Goal: Leave review/rating: Leave review/rating

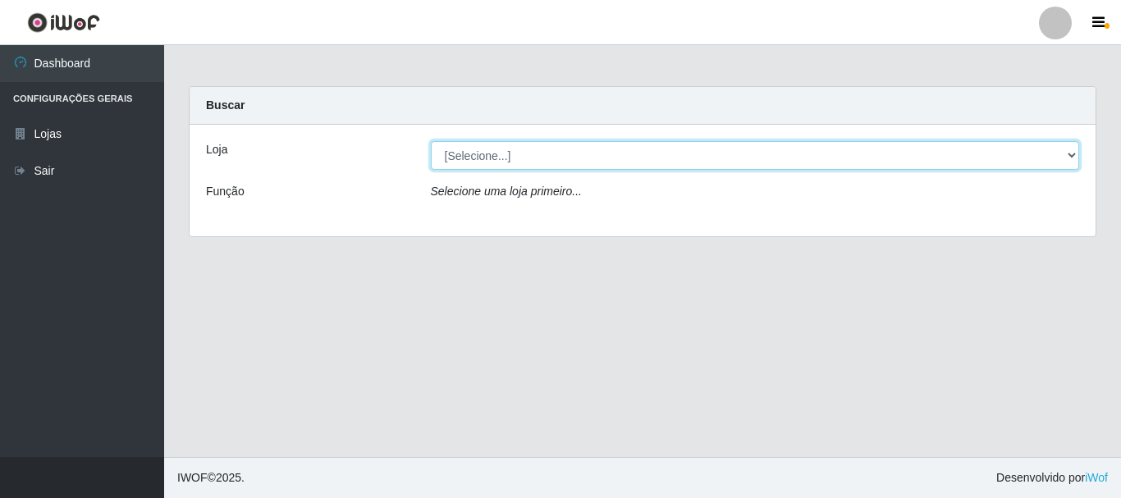
click at [1068, 158] on select "[Selecione...] Nordestão - Alecrim" at bounding box center [755, 155] width 649 height 29
select select "453"
click at [431, 141] on select "[Selecione...] Nordestão - Alecrim" at bounding box center [755, 155] width 649 height 29
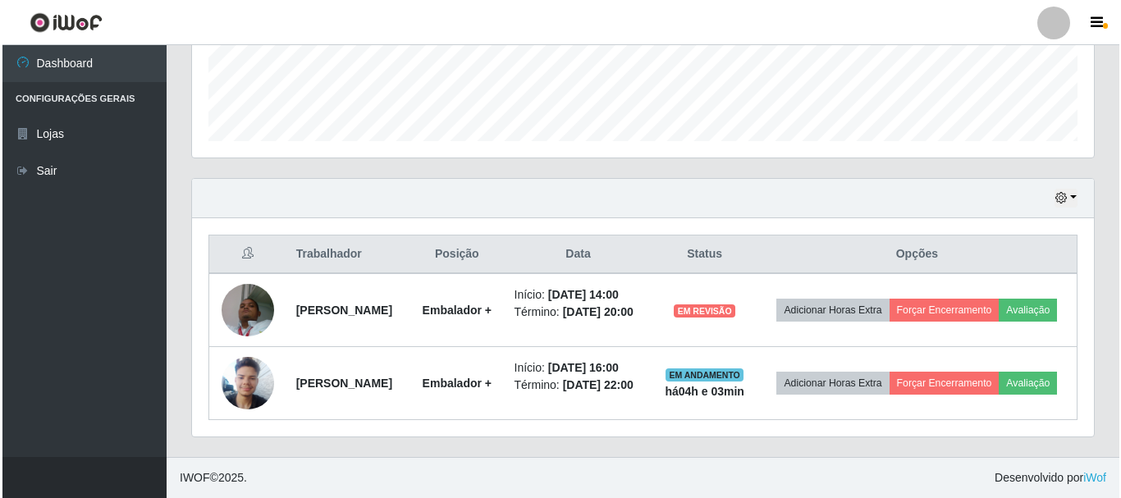
scroll to position [470, 0]
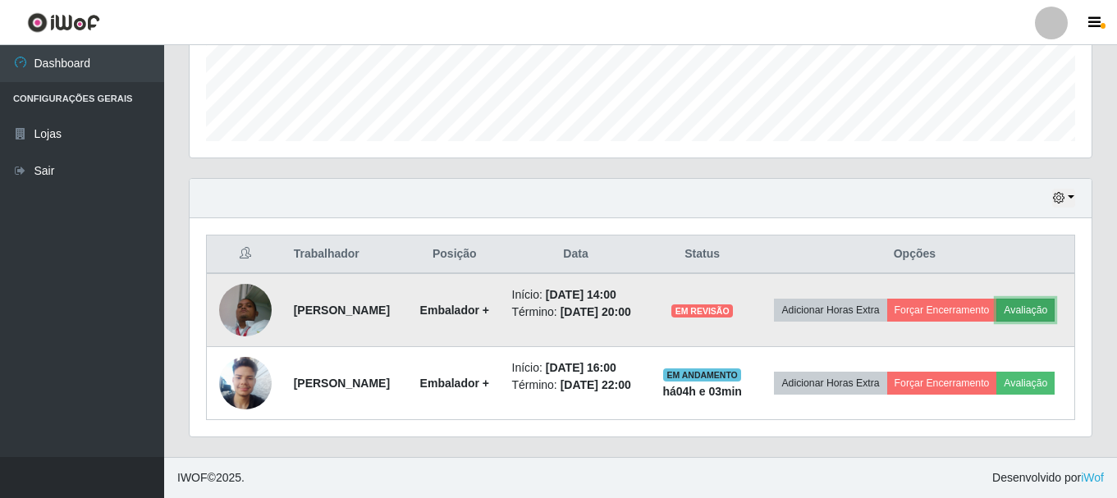
click at [996, 301] on button "Avaliação" at bounding box center [1025, 310] width 58 height 23
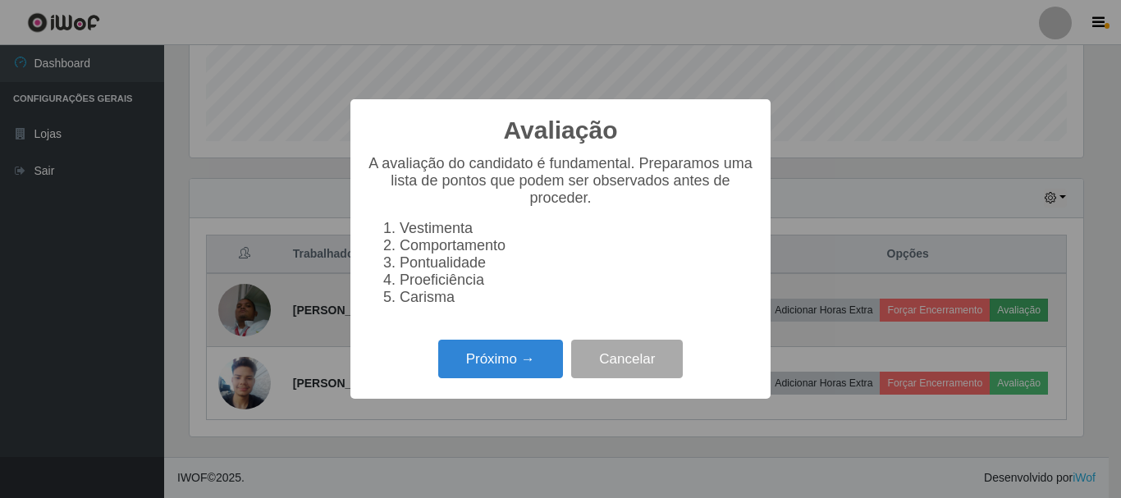
scroll to position [341, 894]
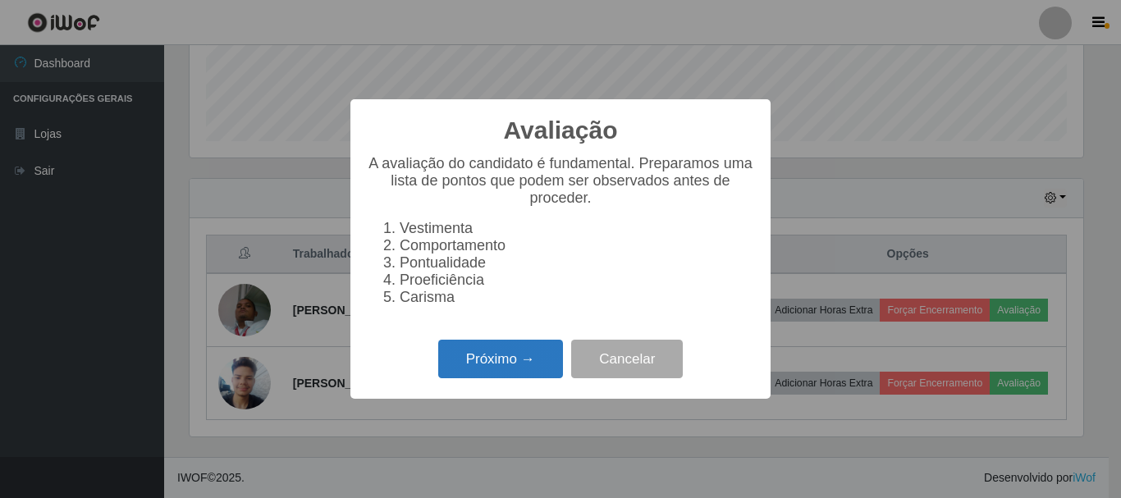
click at [492, 364] on button "Próximo →" at bounding box center [500, 359] width 125 height 39
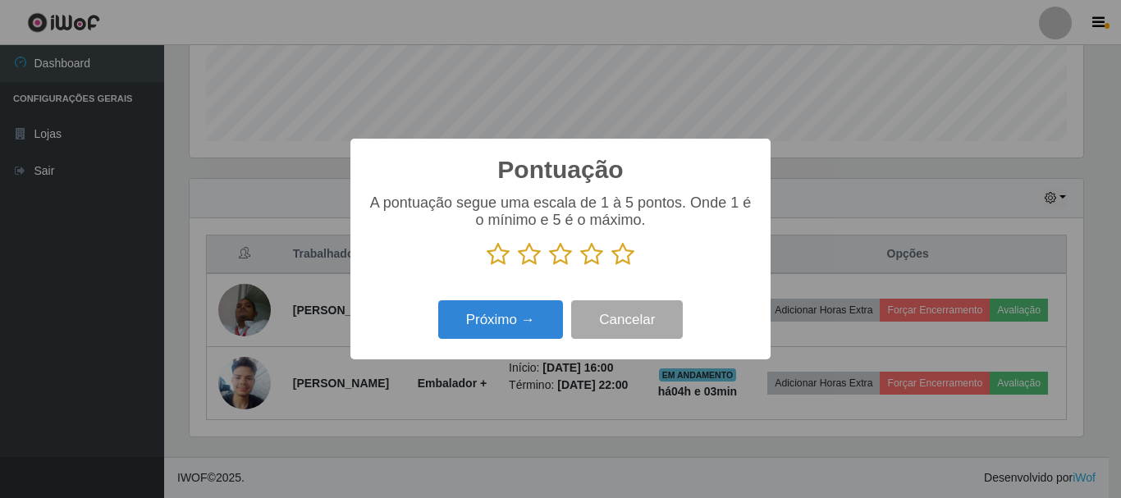
scroll to position [820332, 819779]
click at [621, 257] on icon at bounding box center [622, 254] width 23 height 25
click at [611, 267] on input "radio" at bounding box center [611, 267] width 0 height 0
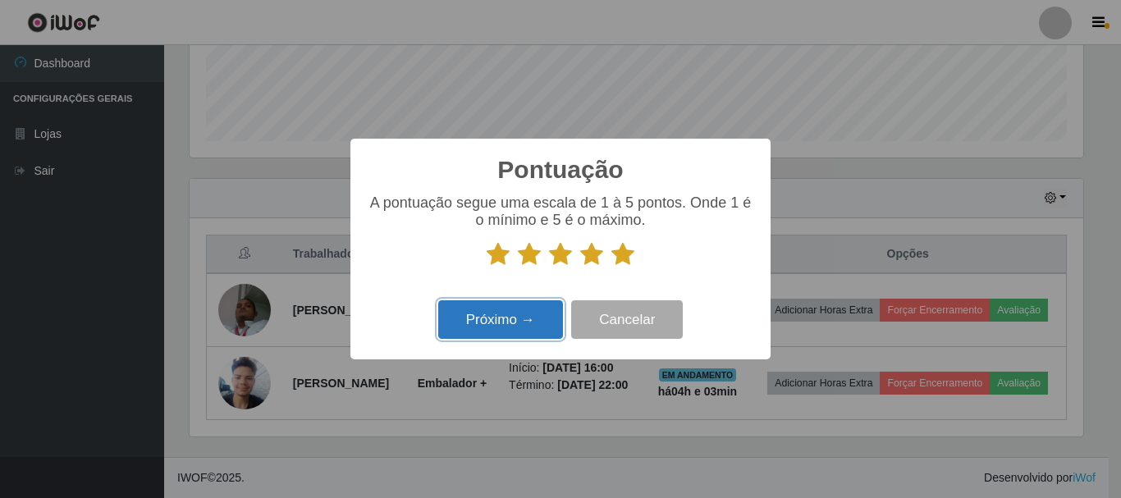
click at [537, 318] on button "Próximo →" at bounding box center [500, 319] width 125 height 39
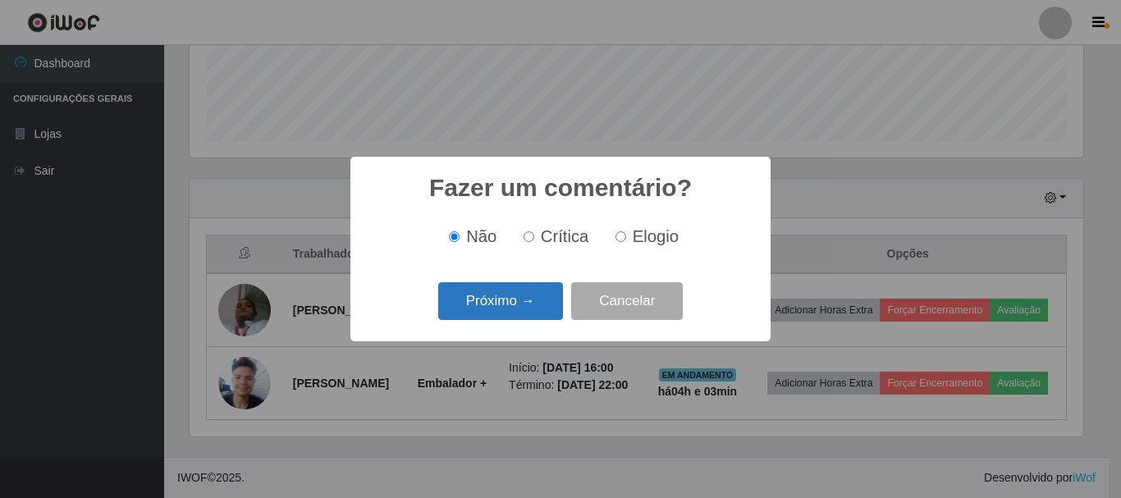
click at [538, 299] on button "Próximo →" at bounding box center [500, 301] width 125 height 39
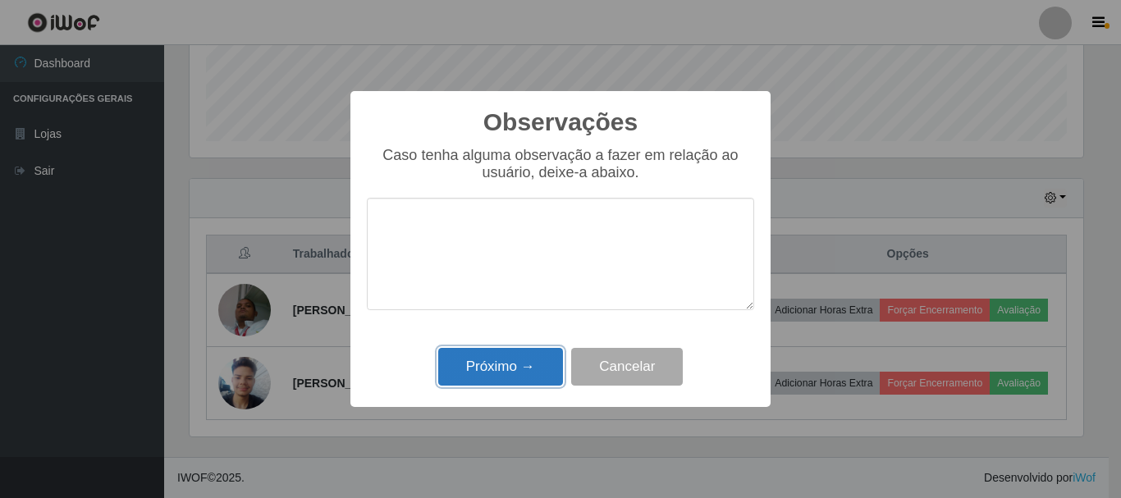
click at [524, 362] on button "Próximo →" at bounding box center [500, 367] width 125 height 39
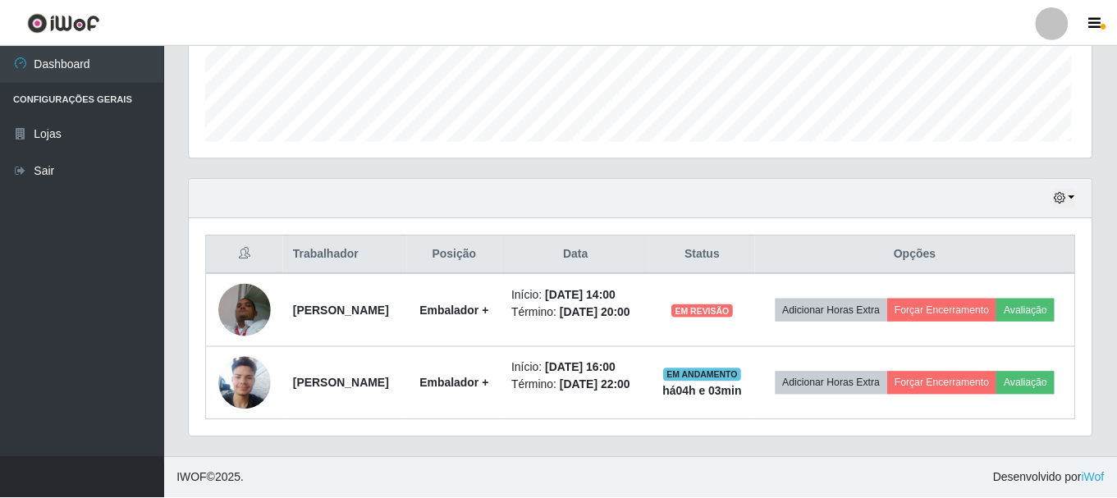
scroll to position [341, 902]
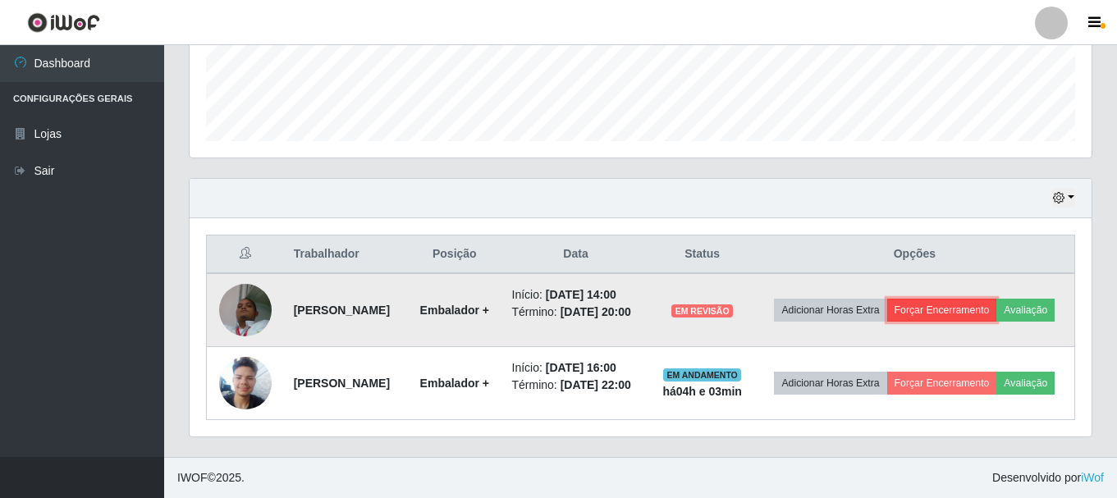
click at [960, 301] on button "Forçar Encerramento" at bounding box center [942, 310] width 110 height 23
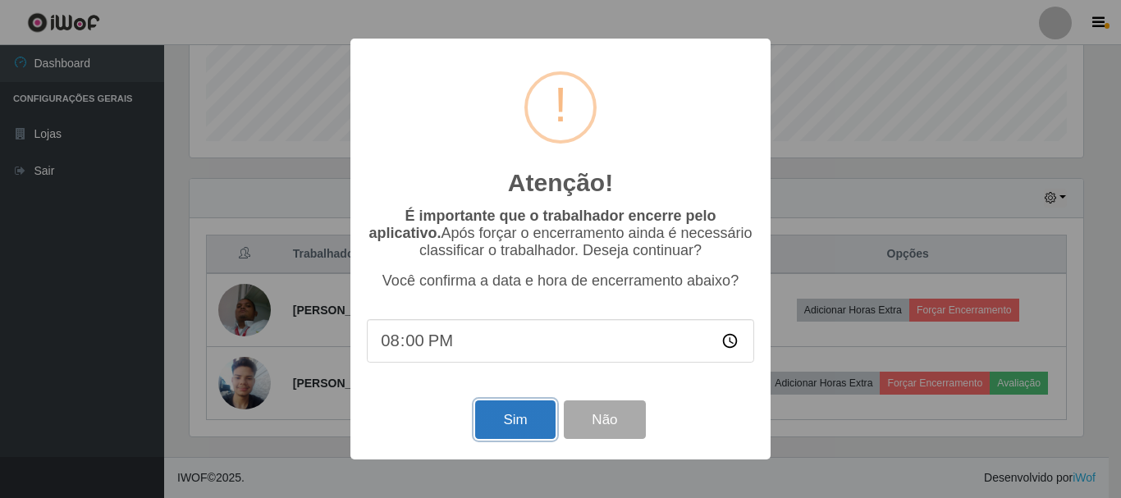
click at [510, 419] on button "Sim" at bounding box center [515, 419] width 80 height 39
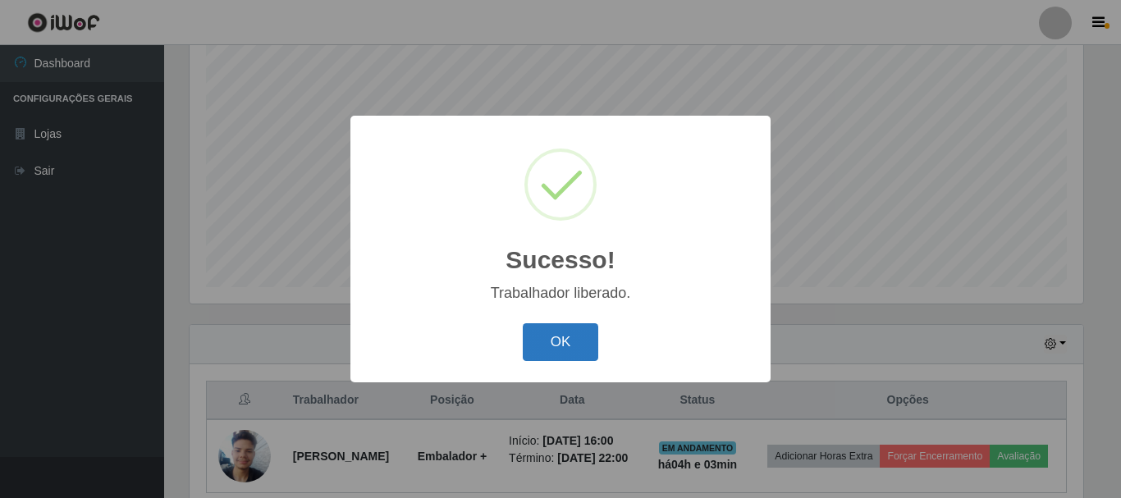
click at [566, 339] on button "OK" at bounding box center [561, 342] width 76 height 39
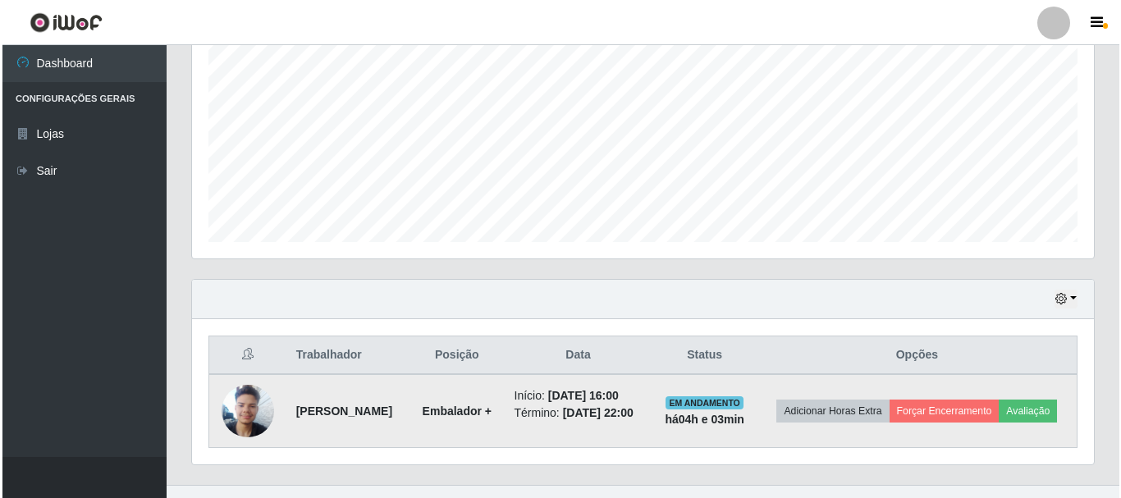
scroll to position [385, 0]
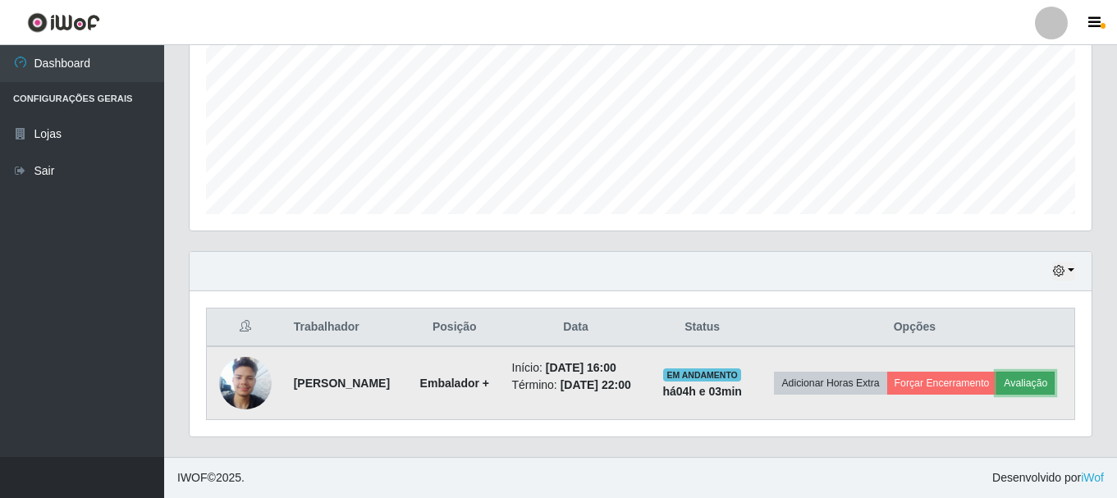
click at [996, 388] on button "Avaliação" at bounding box center [1025, 383] width 58 height 23
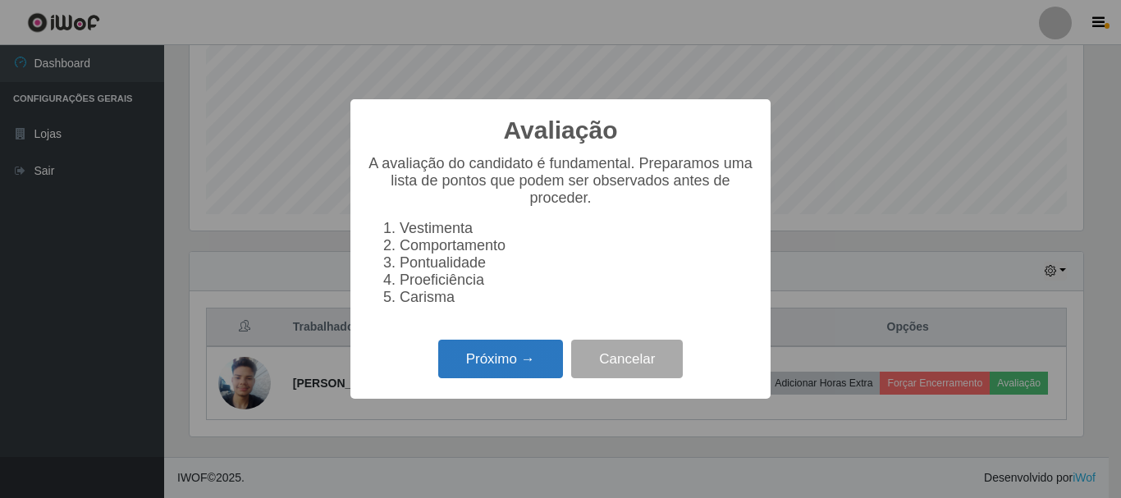
click at [529, 363] on button "Próximo →" at bounding box center [500, 359] width 125 height 39
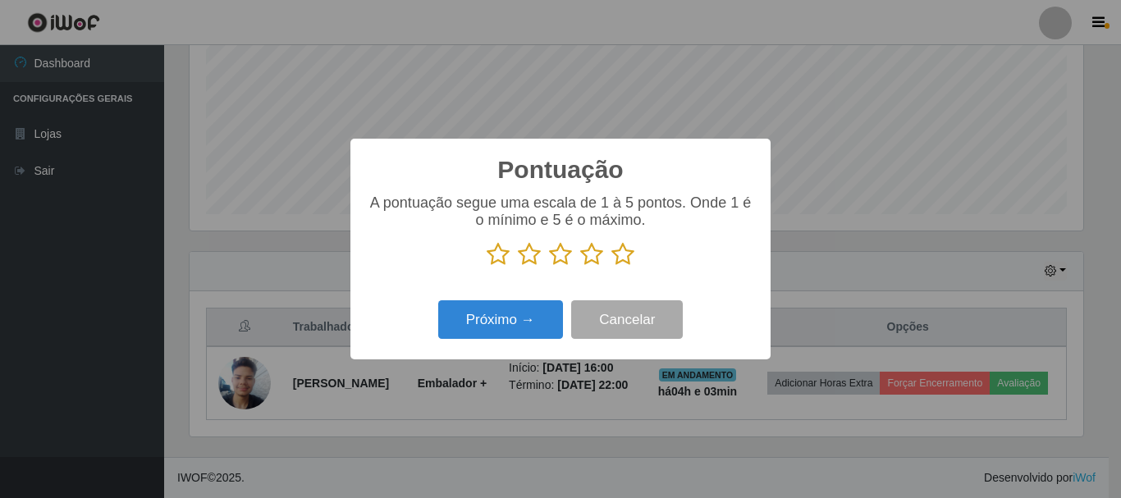
click at [621, 254] on icon at bounding box center [622, 254] width 23 height 25
click at [611, 267] on input "radio" at bounding box center [611, 267] width 0 height 0
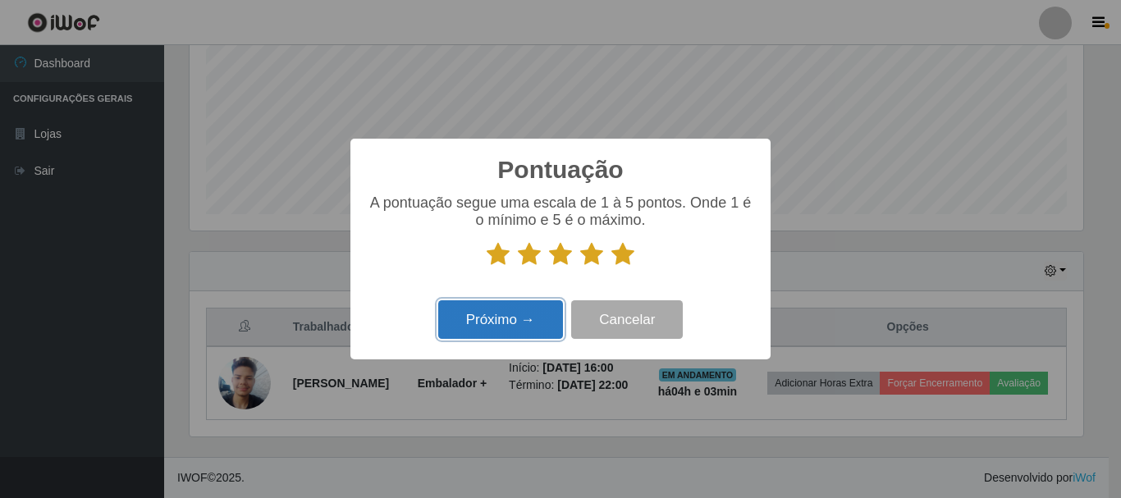
click at [530, 320] on button "Próximo →" at bounding box center [500, 319] width 125 height 39
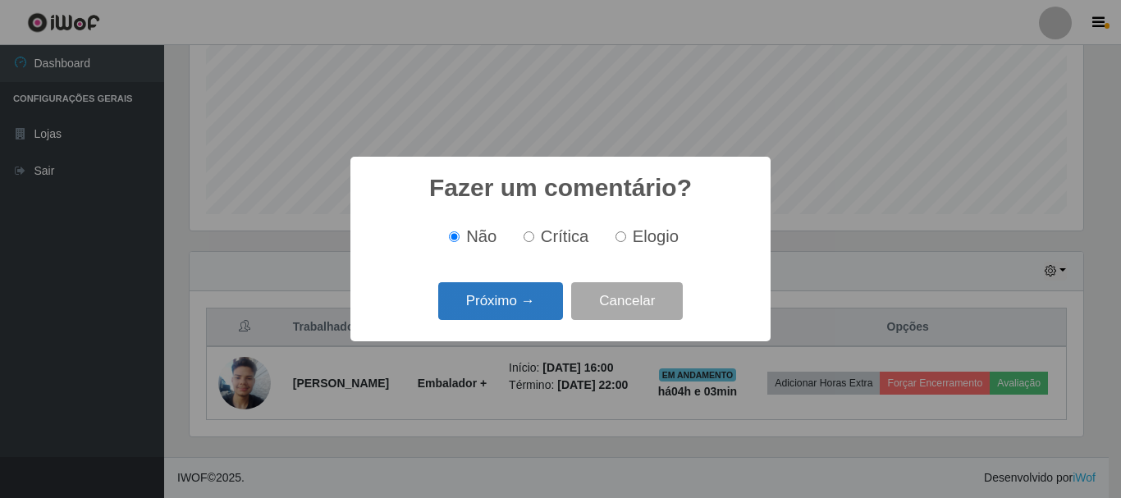
click at [525, 305] on button "Próximo →" at bounding box center [500, 301] width 125 height 39
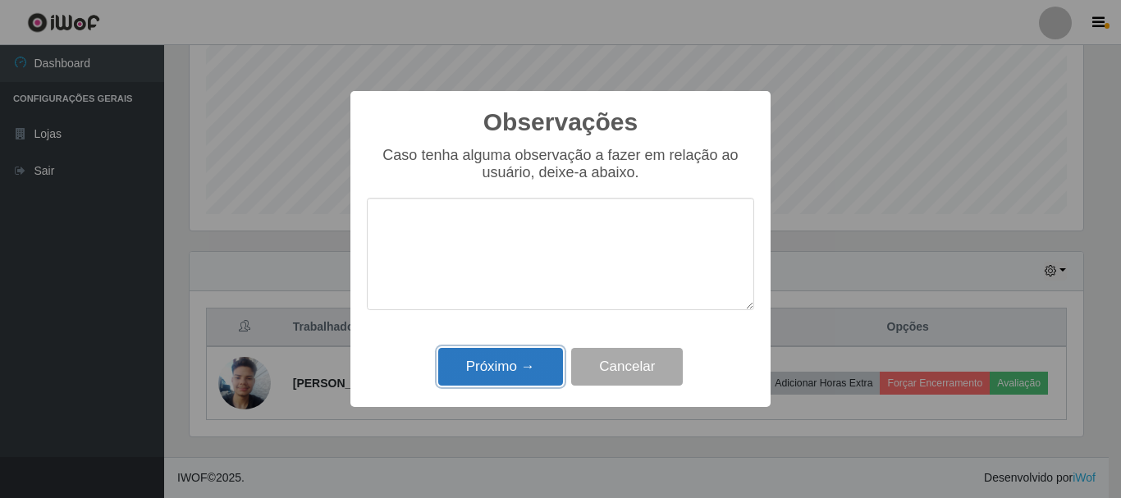
click at [515, 373] on button "Próximo →" at bounding box center [500, 367] width 125 height 39
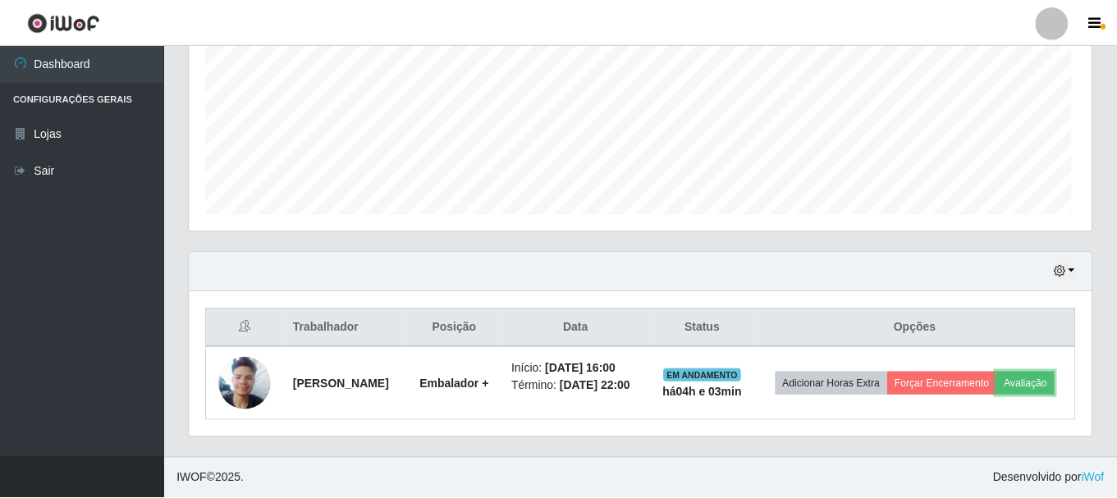
scroll to position [0, 0]
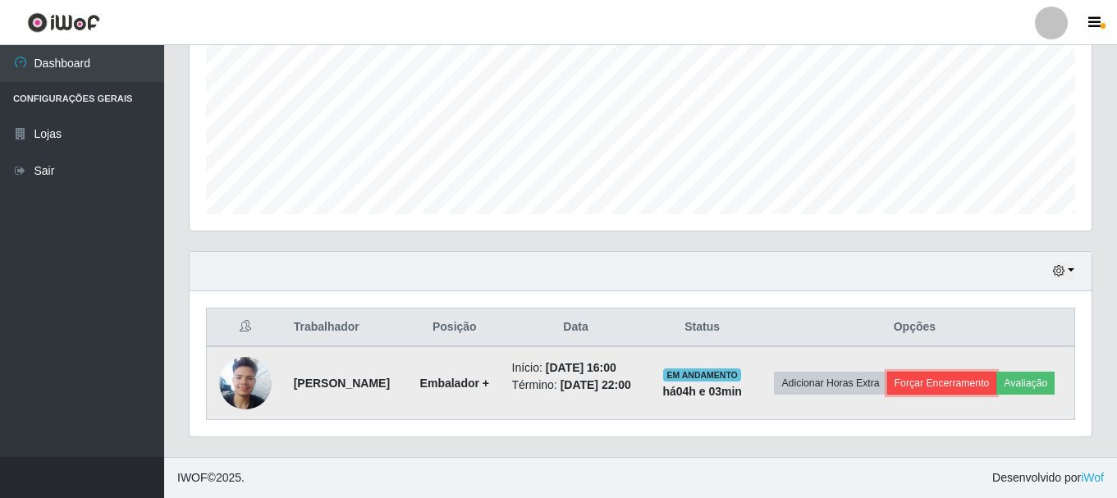
click at [972, 373] on button "Forçar Encerramento" at bounding box center [942, 383] width 110 height 23
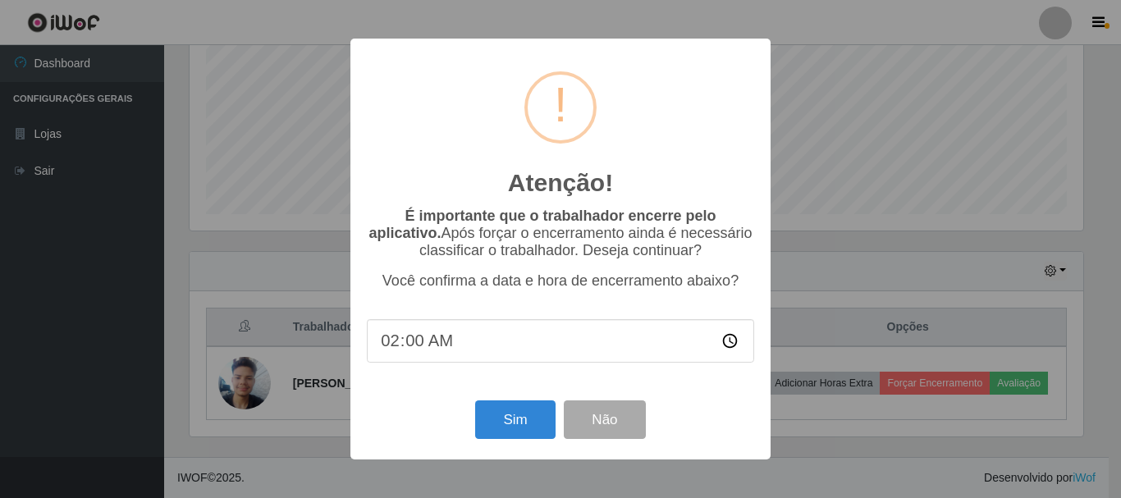
type input "20:00"
click at [530, 425] on button "Sim" at bounding box center [515, 419] width 80 height 39
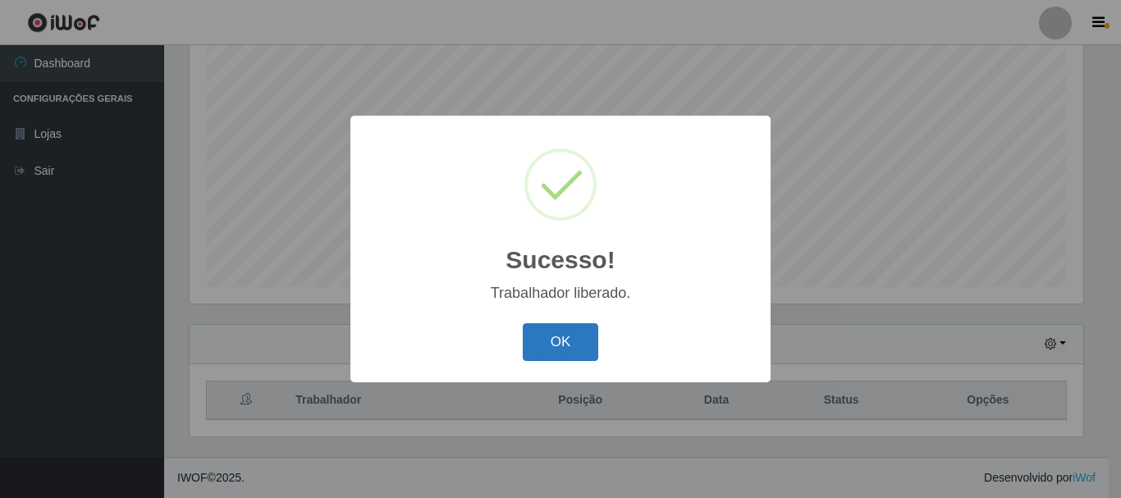
click at [576, 339] on button "OK" at bounding box center [561, 342] width 76 height 39
